Goal: Check status: Check status

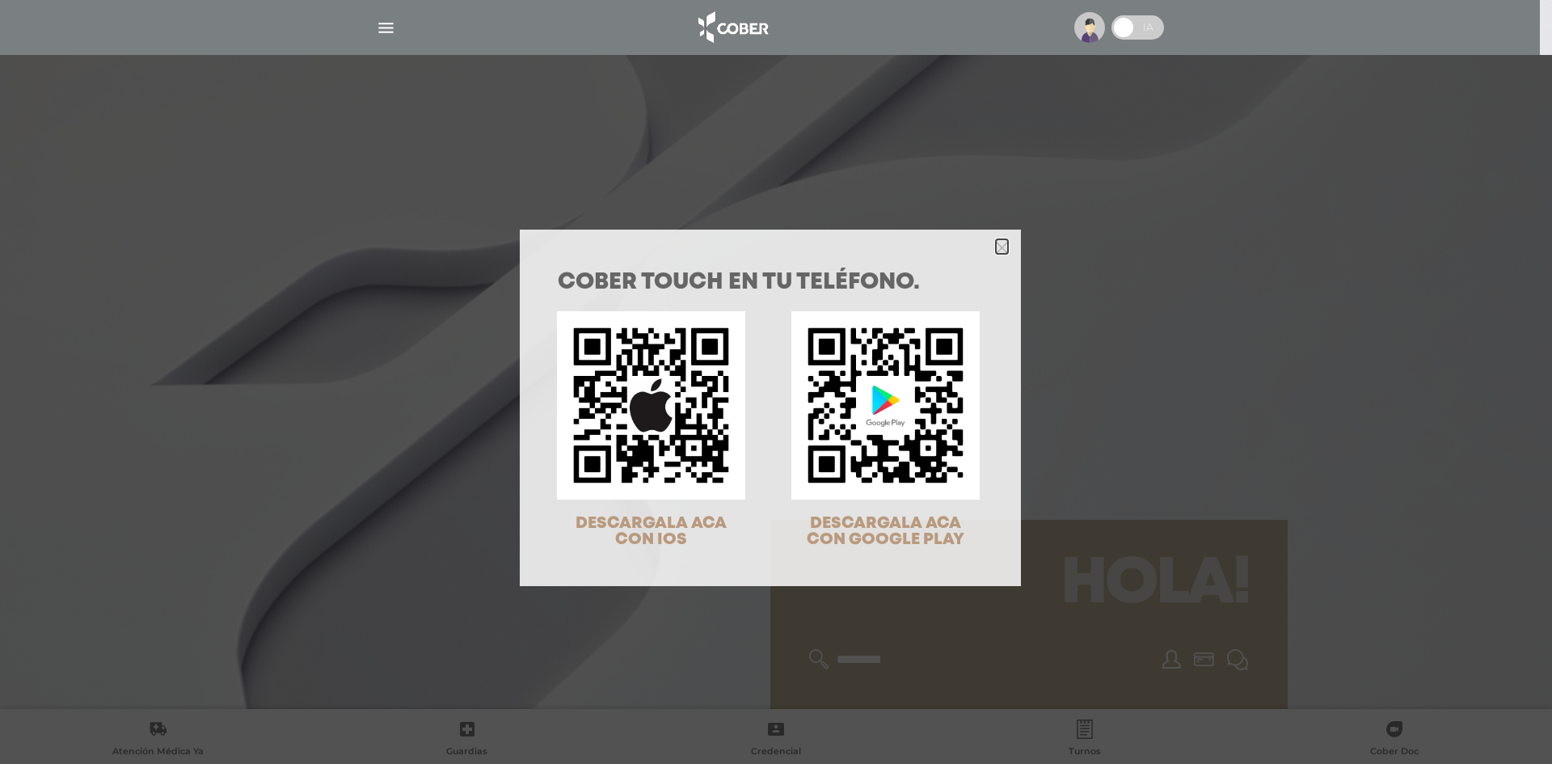
click at [997, 244] on icon "Close" at bounding box center [1002, 248] width 12 height 12
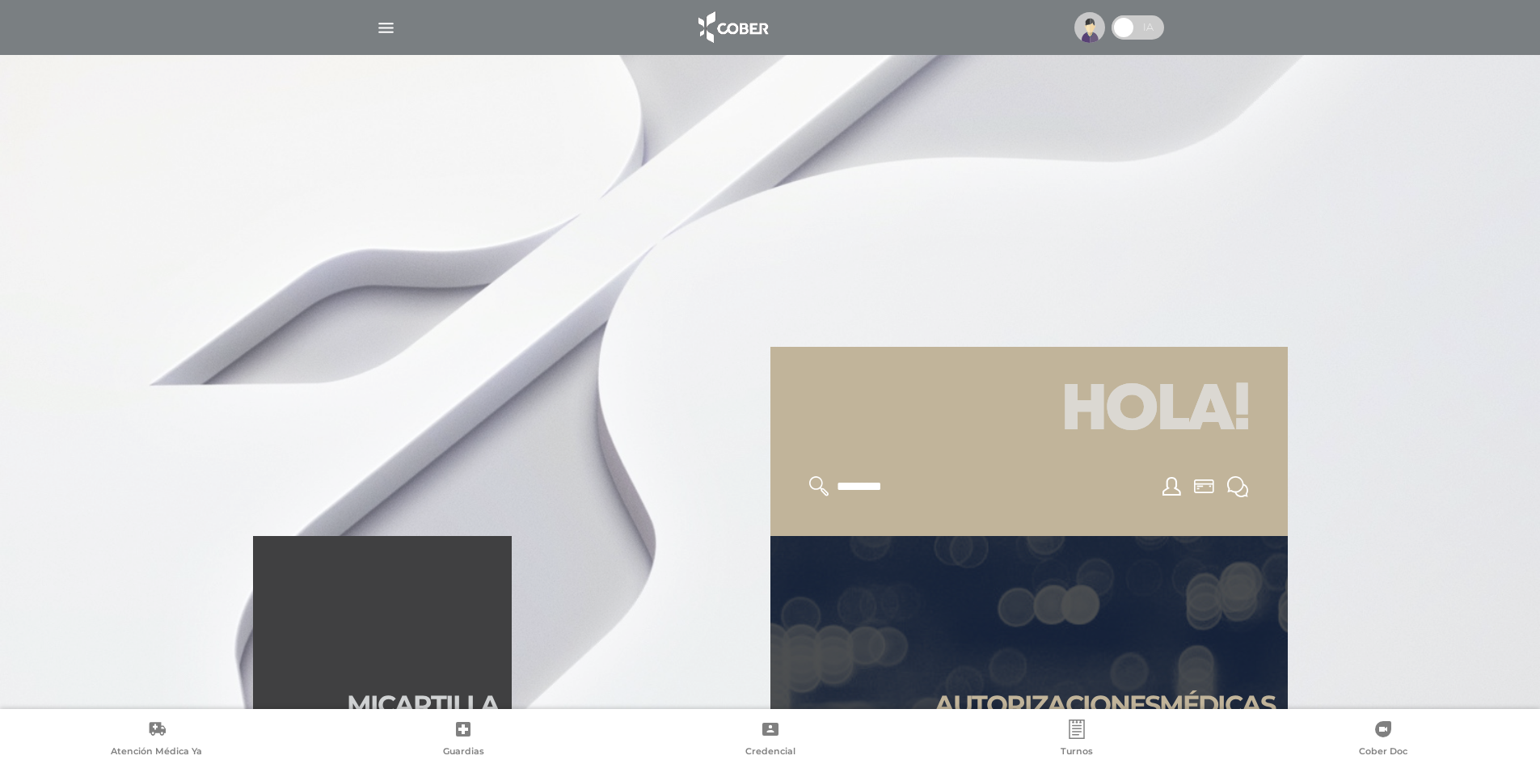
scroll to position [404, 0]
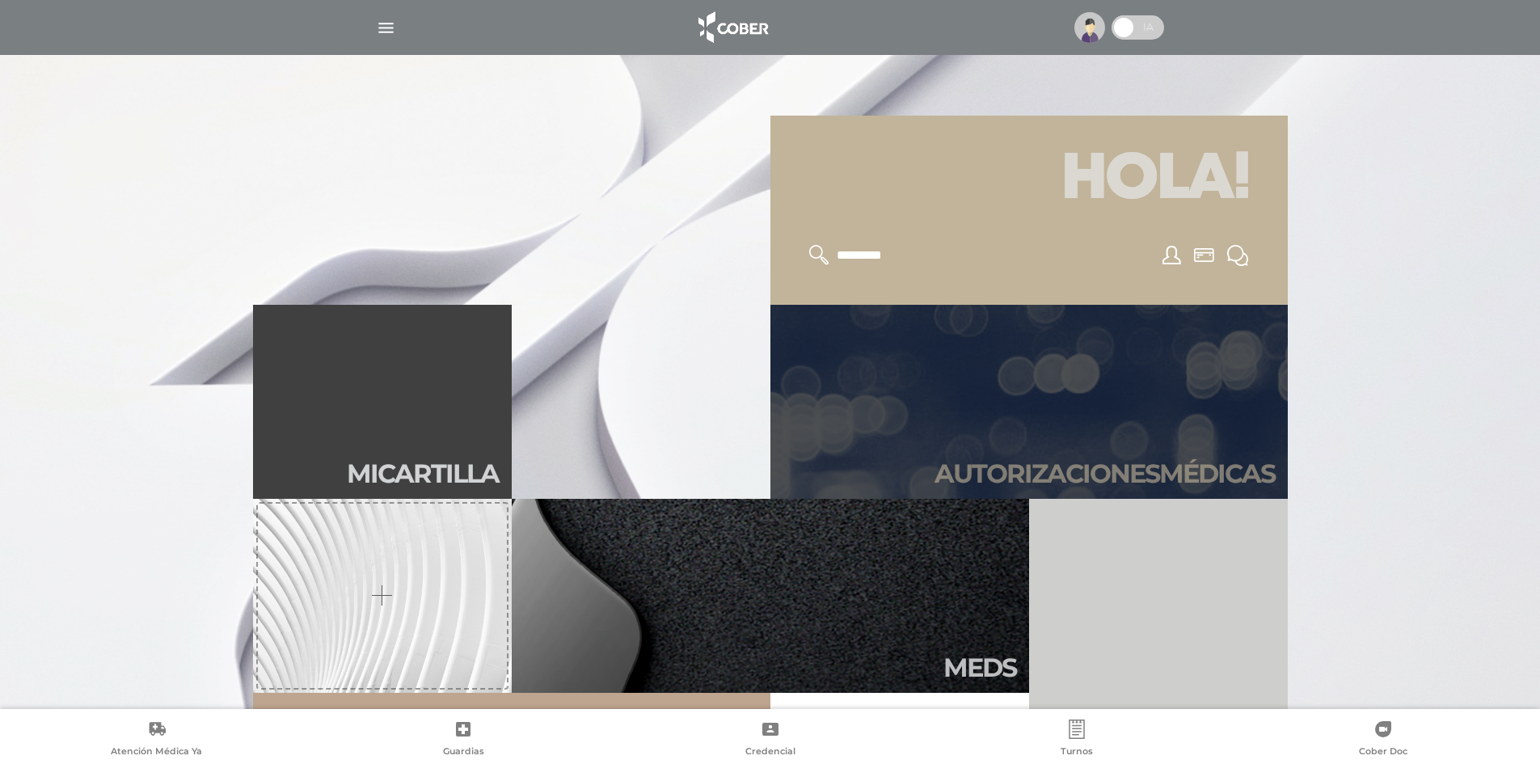
click at [1141, 383] on link "Autori zaciones médicas" at bounding box center [1028, 402] width 517 height 194
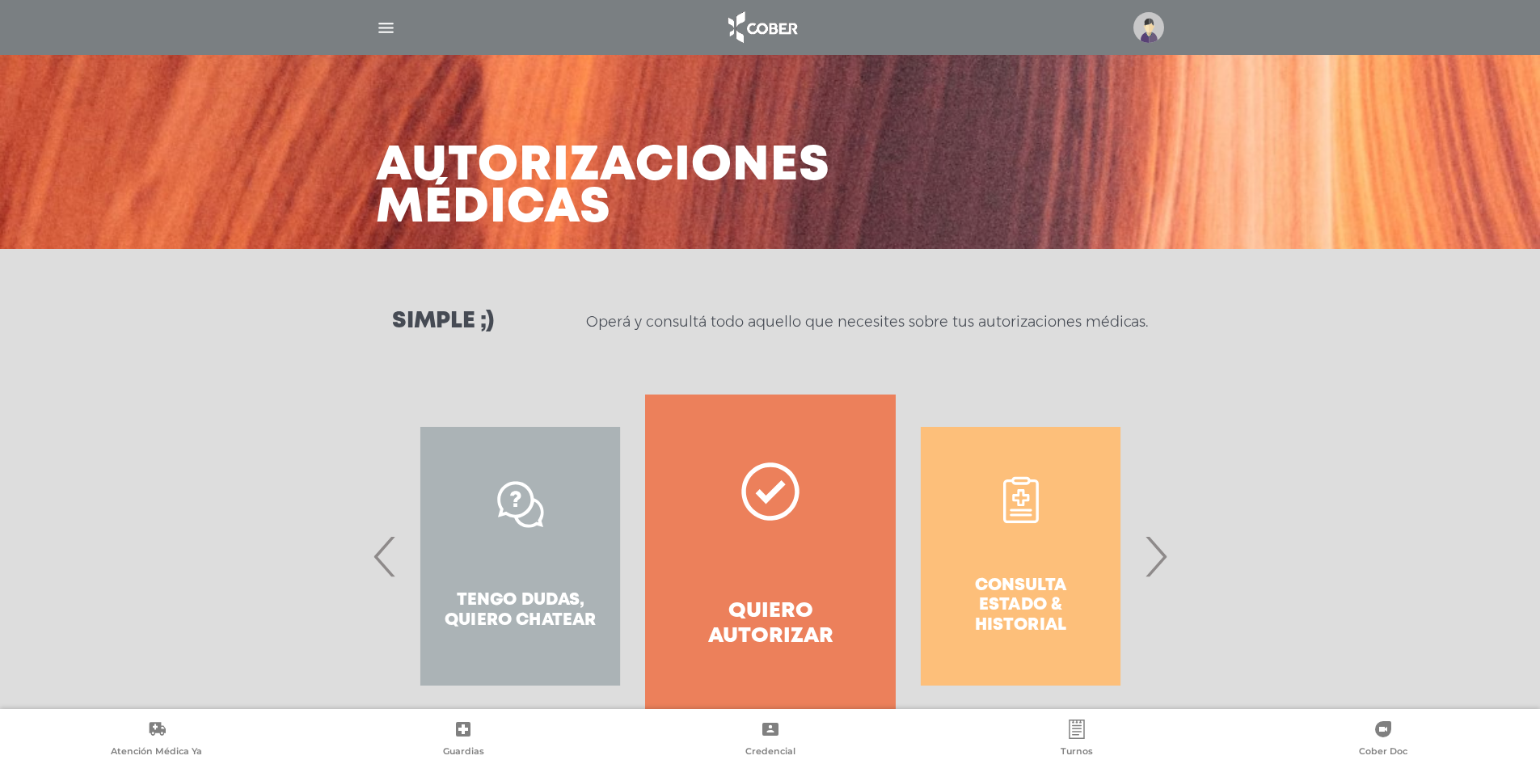
click at [1170, 560] on span "›" at bounding box center [1156, 555] width 32 height 87
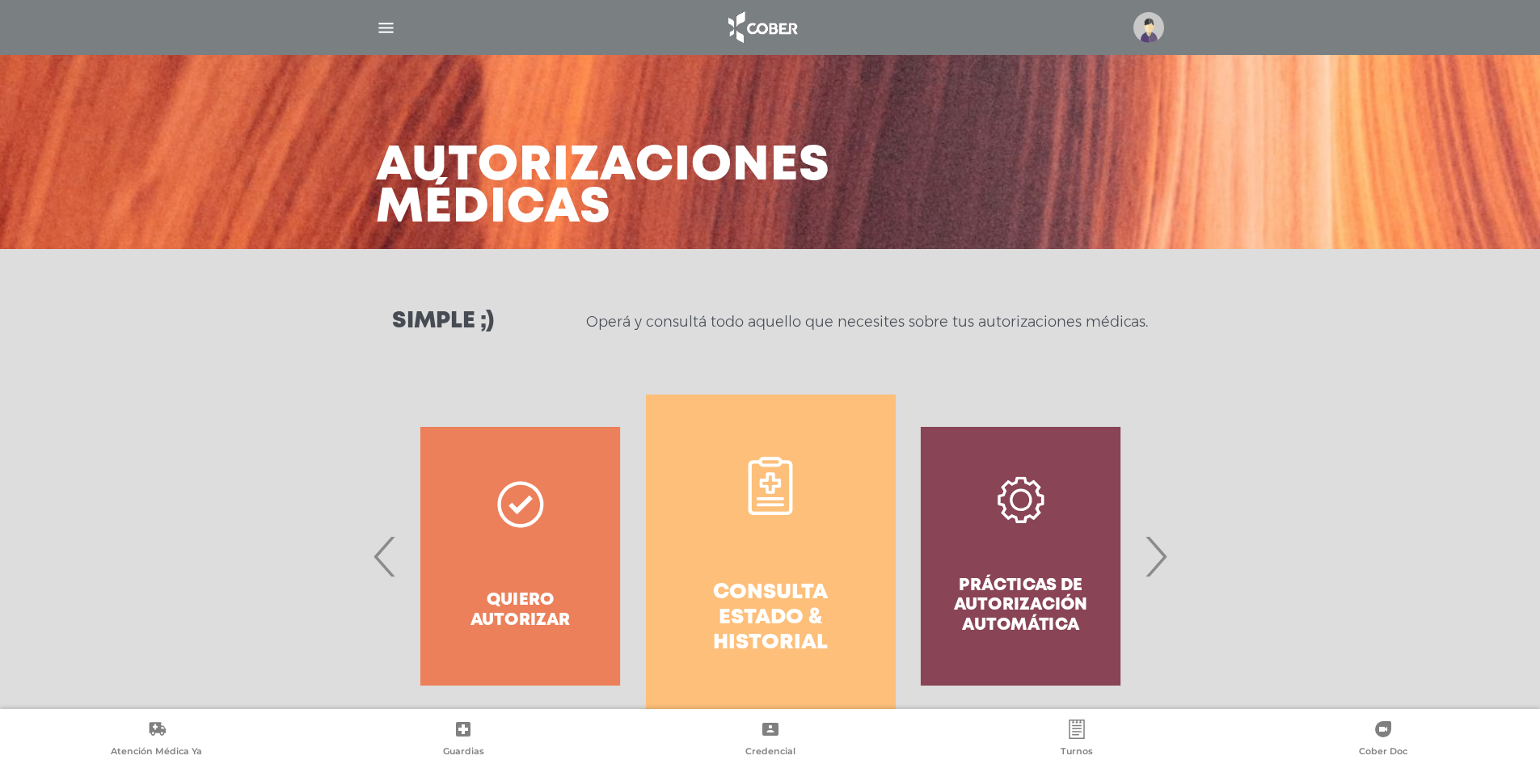
click at [816, 561] on link "Consulta estado & historial" at bounding box center [771, 555] width 250 height 323
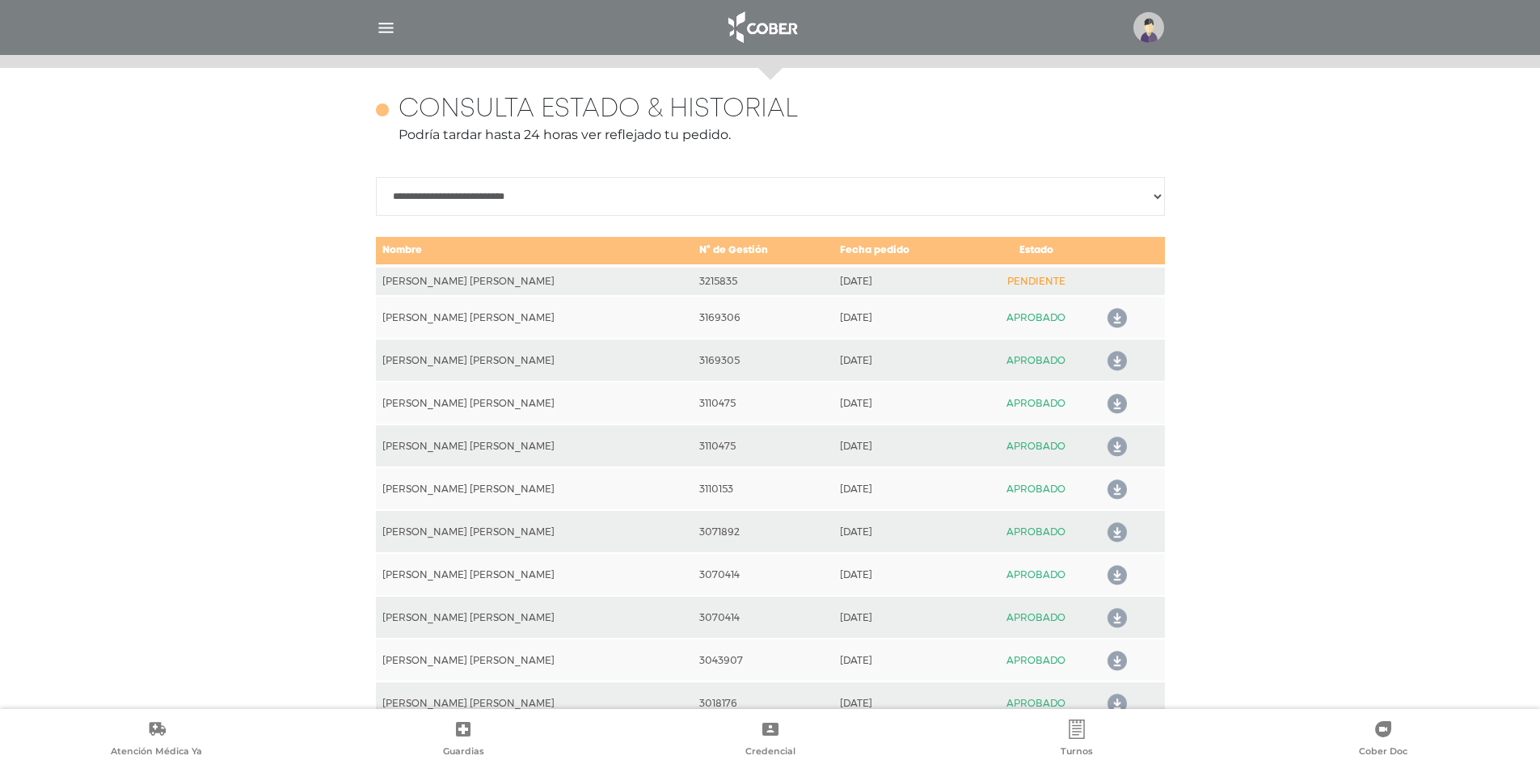
scroll to position [718, 0]
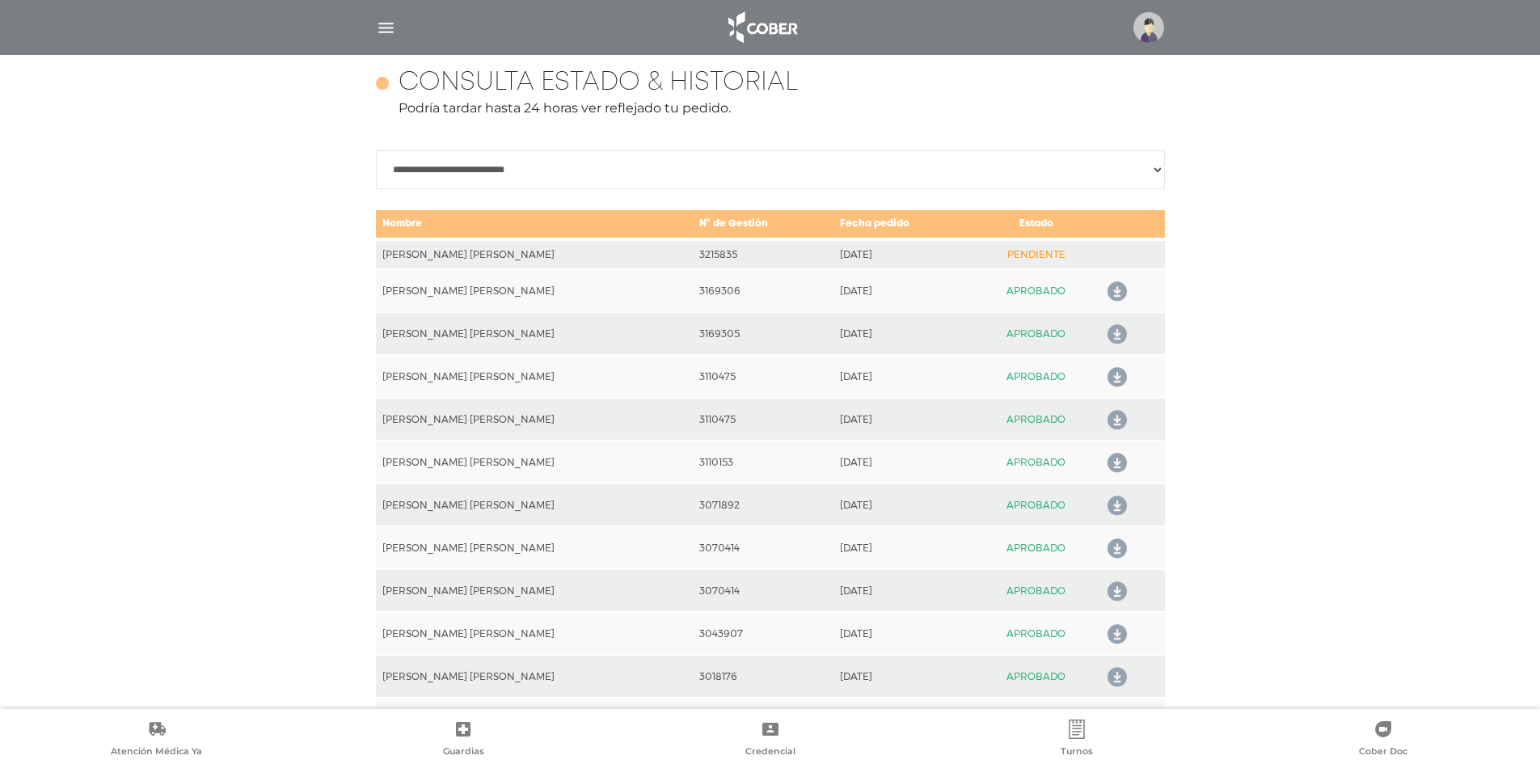
click at [693, 257] on td "3215835" at bounding box center [763, 254] width 140 height 30
click at [833, 252] on td "[DATE]" at bounding box center [903, 254] width 141 height 30
click at [1022, 251] on td "PENDIENTE" at bounding box center [1036, 254] width 124 height 30
